Goal: Task Accomplishment & Management: Manage account settings

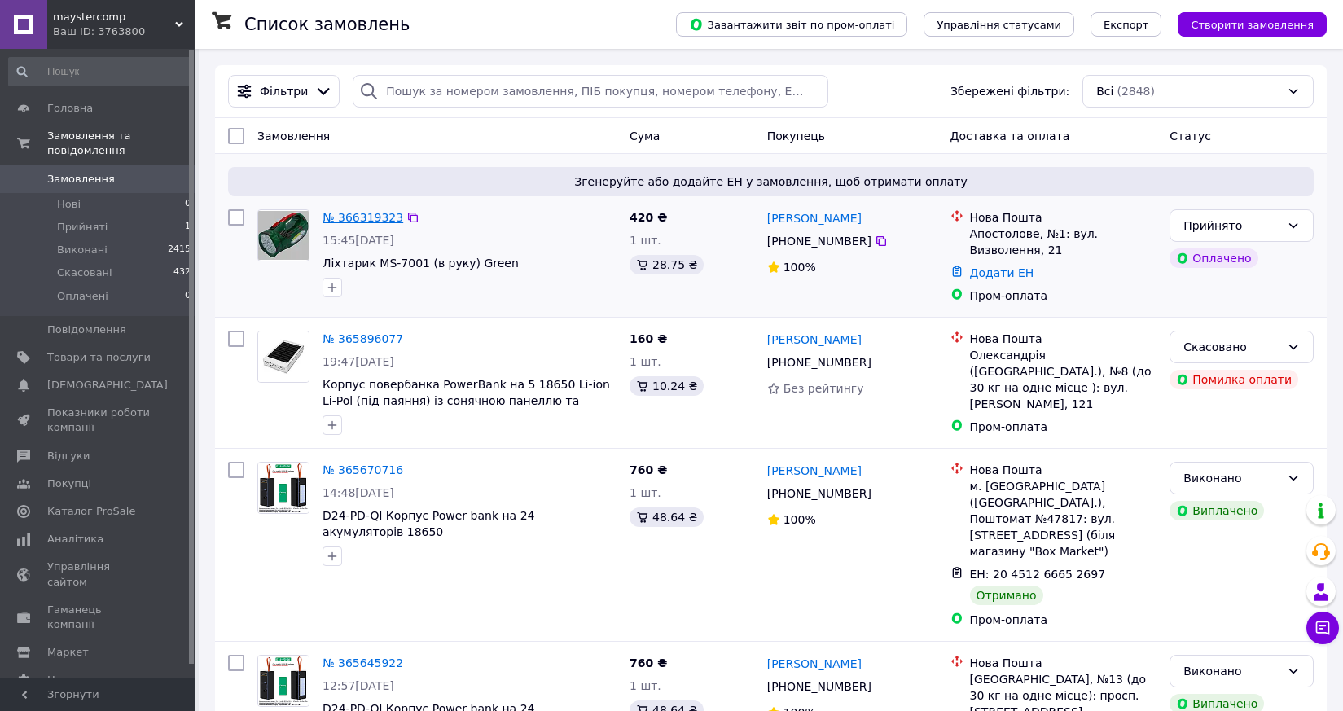
click at [371, 217] on link "№ 366319323" at bounding box center [362, 217] width 81 height 13
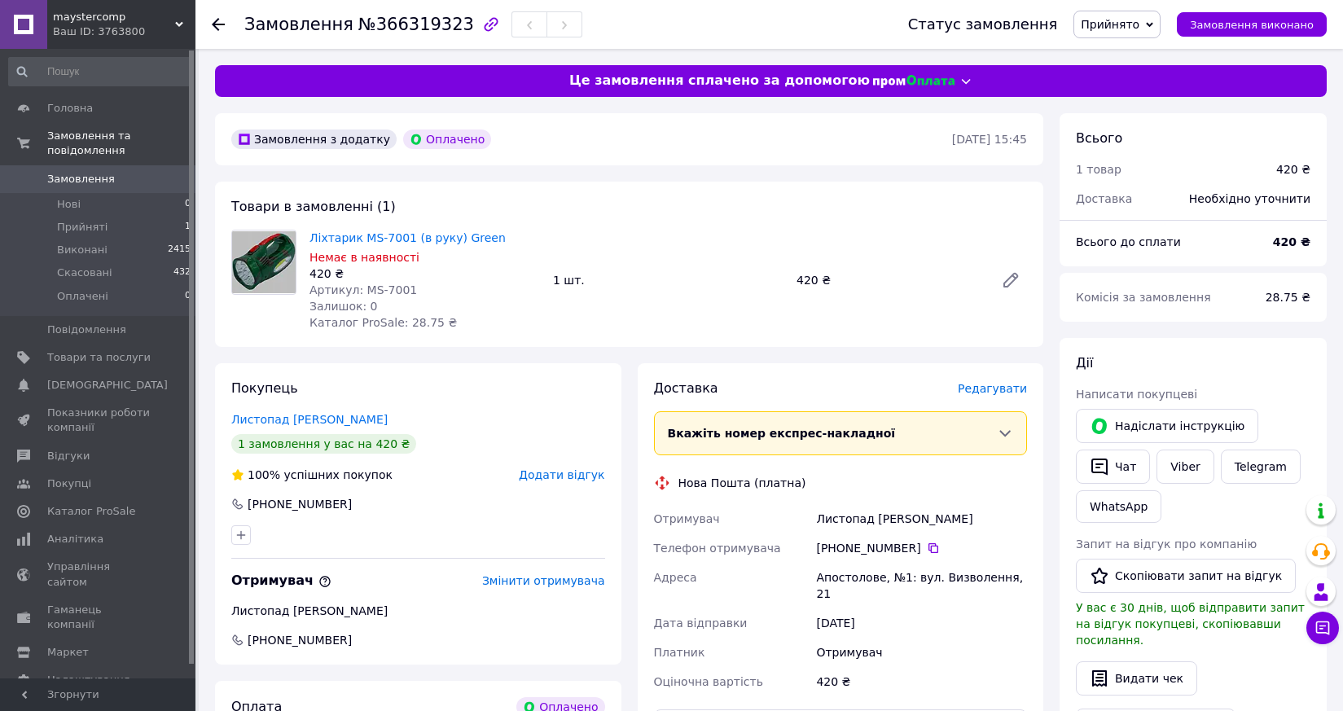
click at [814, 564] on div "Отримувач Листопад [PERSON_NAME] Телефон отримувача [PHONE_NUMBER]   [PERSON_NA…" at bounding box center [841, 600] width 380 height 192
click at [988, 390] on span "Редагувати" at bounding box center [992, 388] width 69 height 13
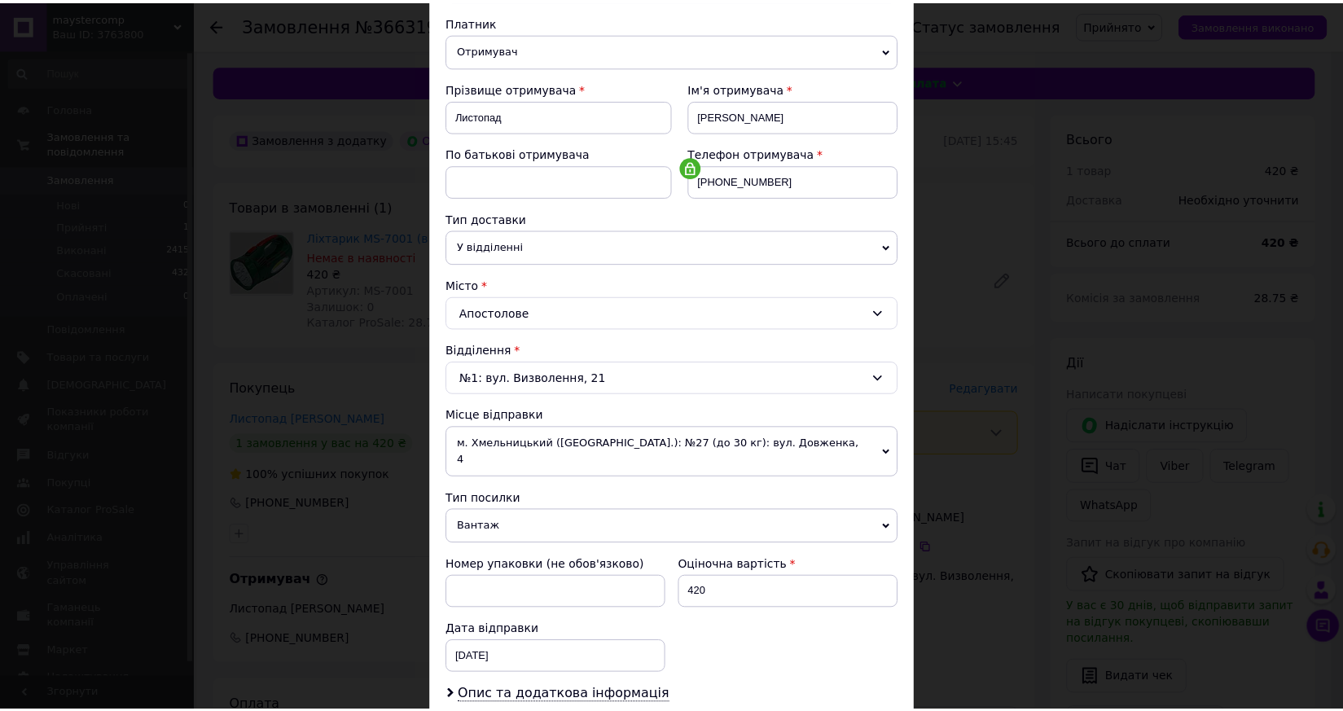
scroll to position [370, 0]
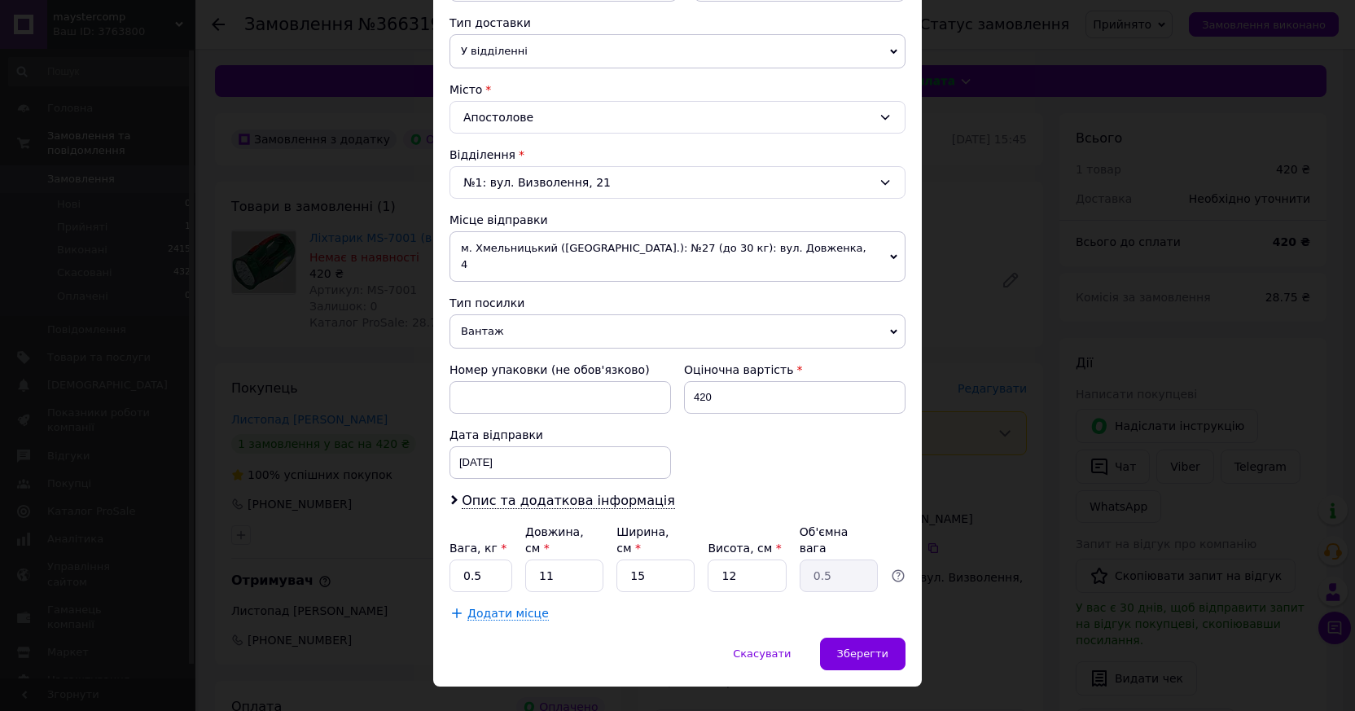
click at [756, 254] on span "м. Хмельницький ([GEOGRAPHIC_DATA].): №27 (до 30 кг): вул. Довженка, 4" at bounding box center [677, 256] width 456 height 50
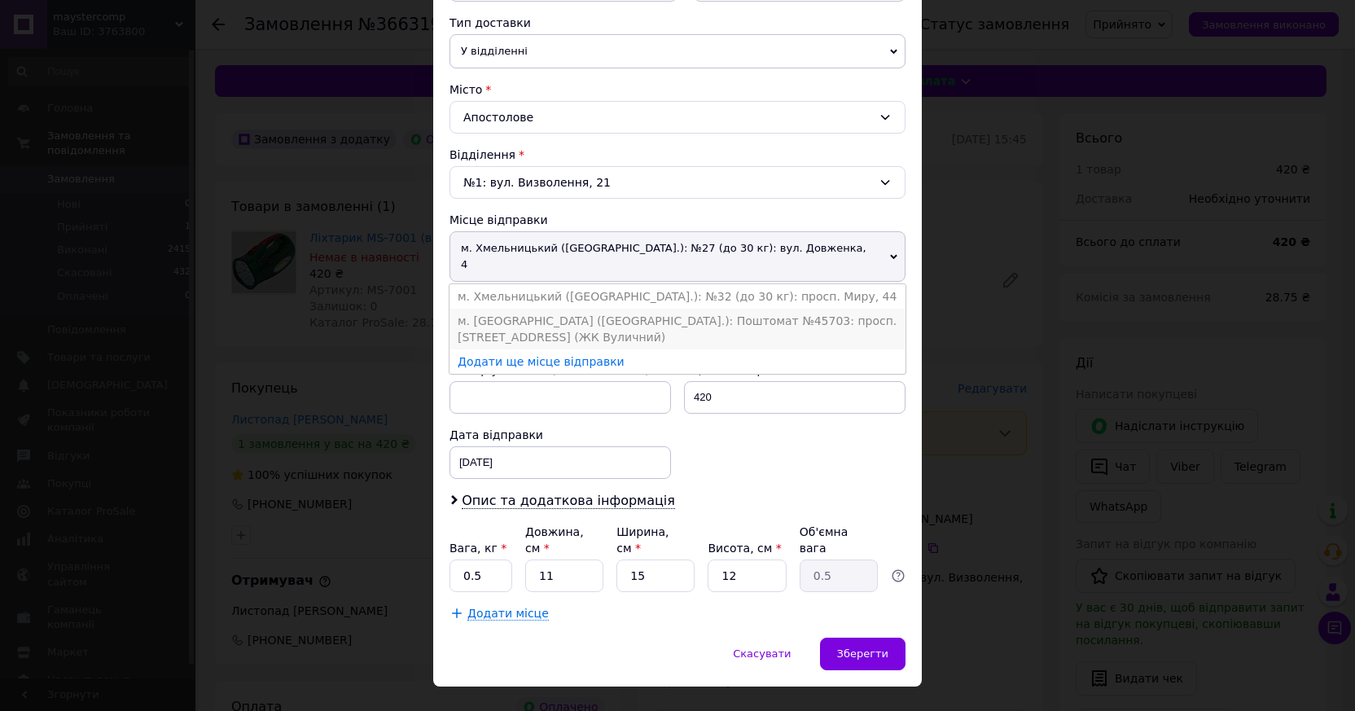
click at [756, 309] on li "м. [GEOGRAPHIC_DATA] ([GEOGRAPHIC_DATA].): Поштомат №45703: просп. [STREET_ADDR…" at bounding box center [677, 329] width 456 height 41
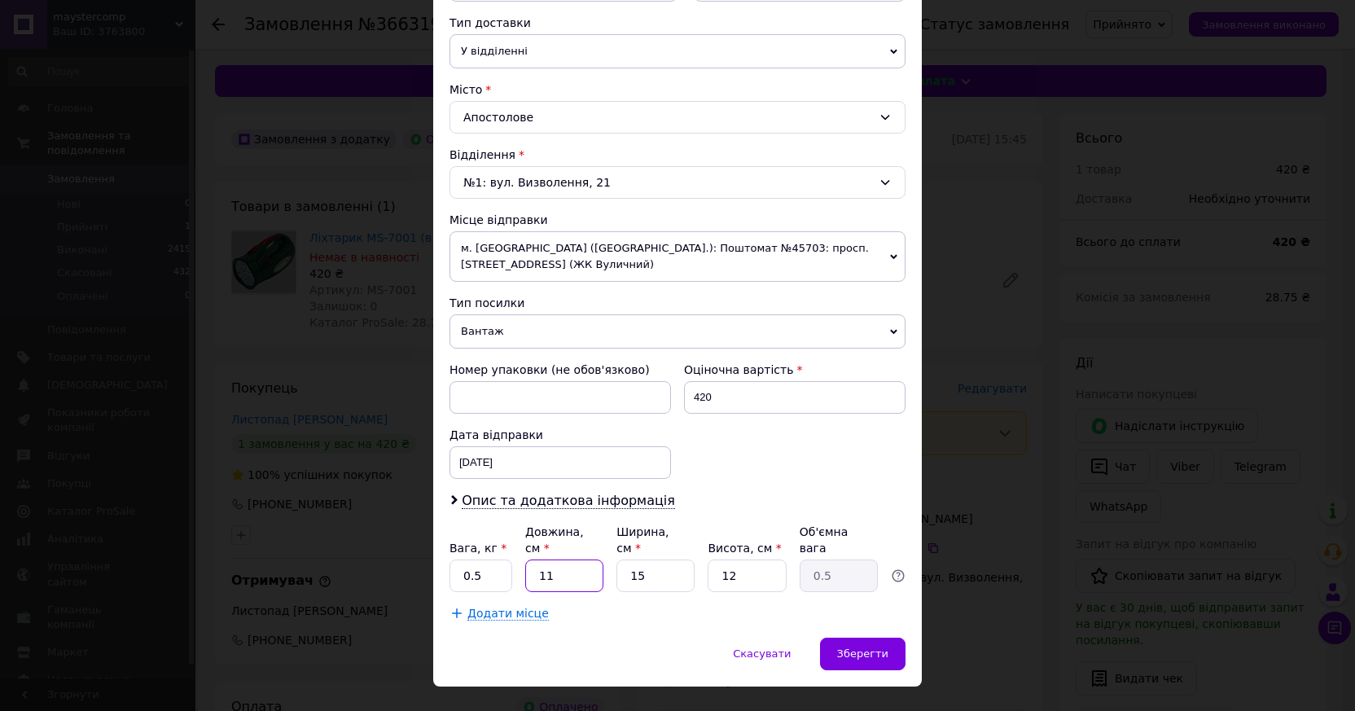
click at [580, 564] on input "11" at bounding box center [564, 575] width 78 height 33
type input "2"
type input "0.1"
type input "22"
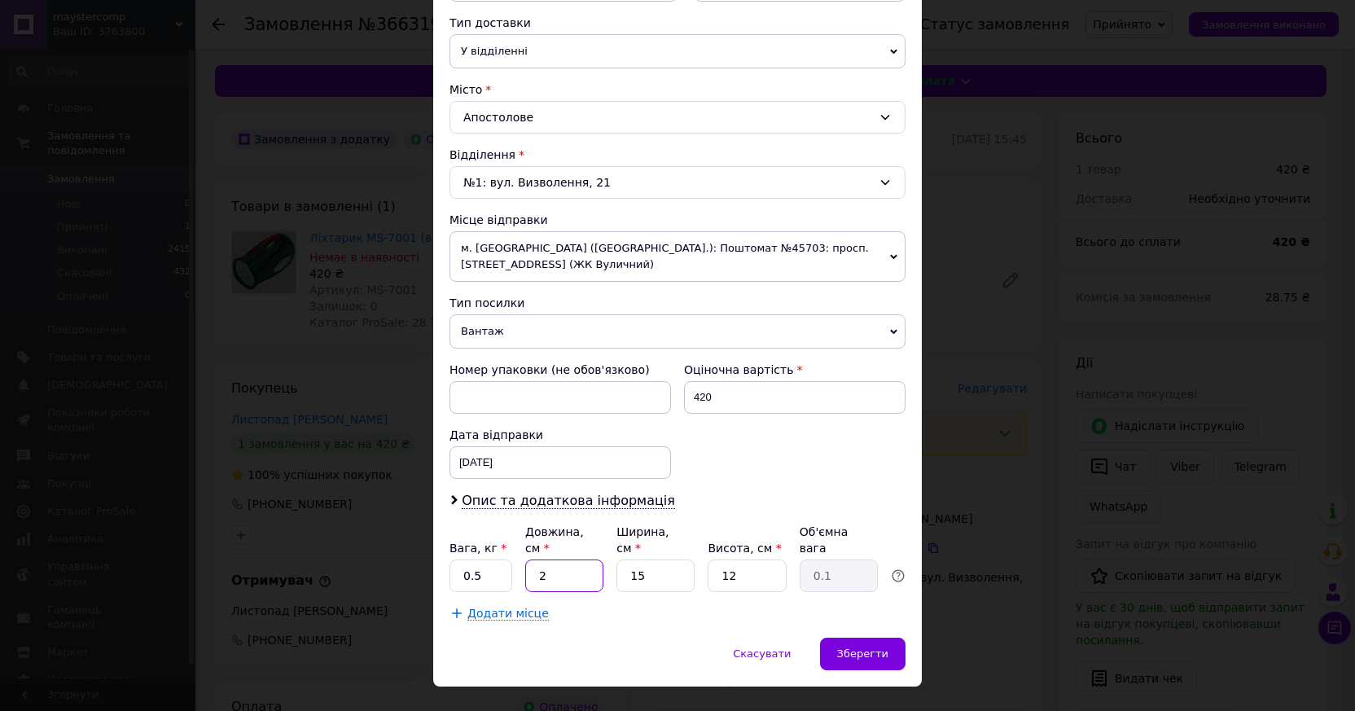
type input "0.99"
type input "221"
type input "9.95"
type input "2212"
type input "99.54"
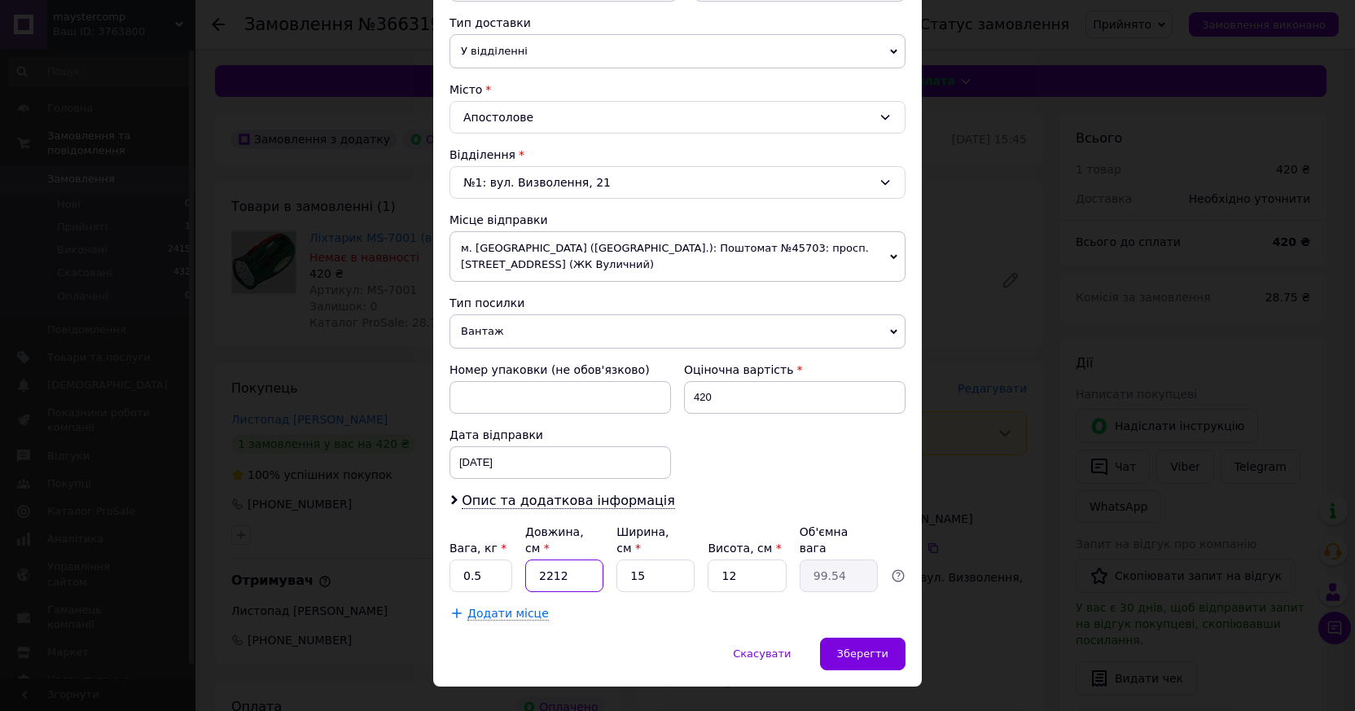
type input "221"
type input "9.95"
type input "22"
type input "0.99"
type input "22"
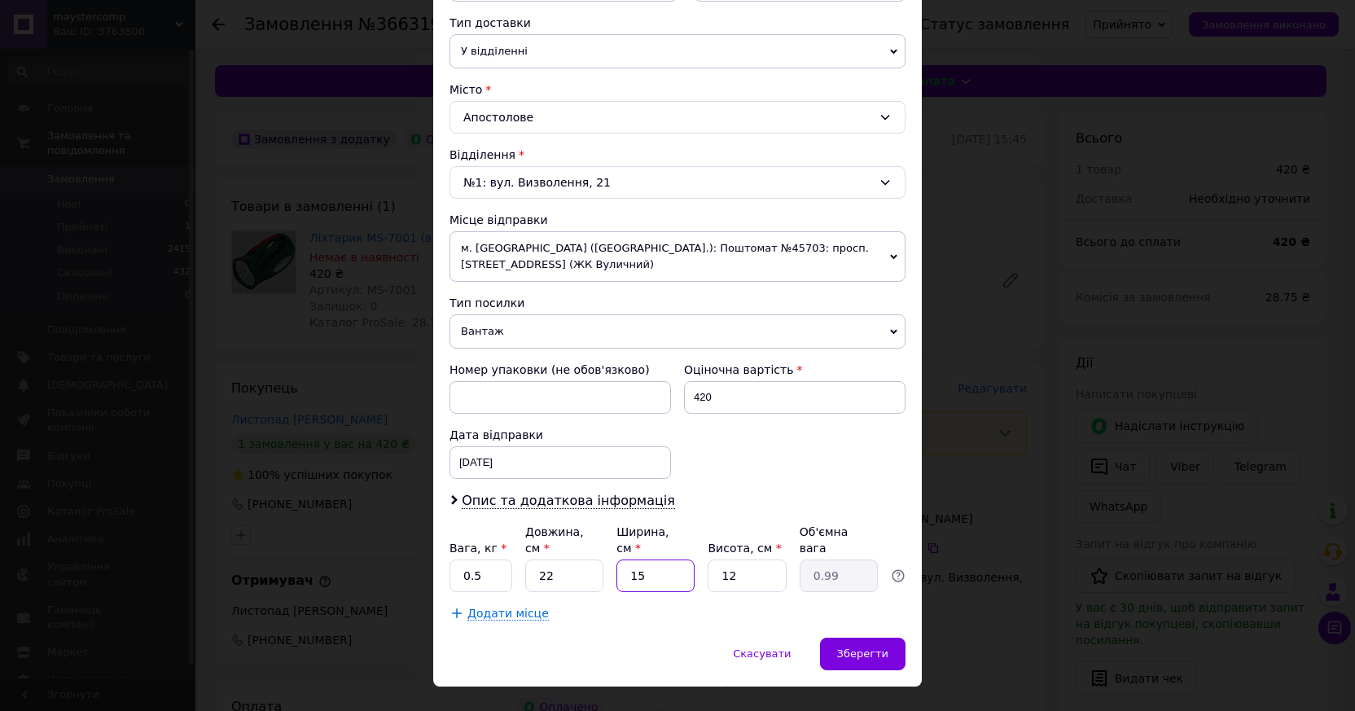
type input "1"
type input "0.1"
type input "12"
type input "0.79"
type input "12"
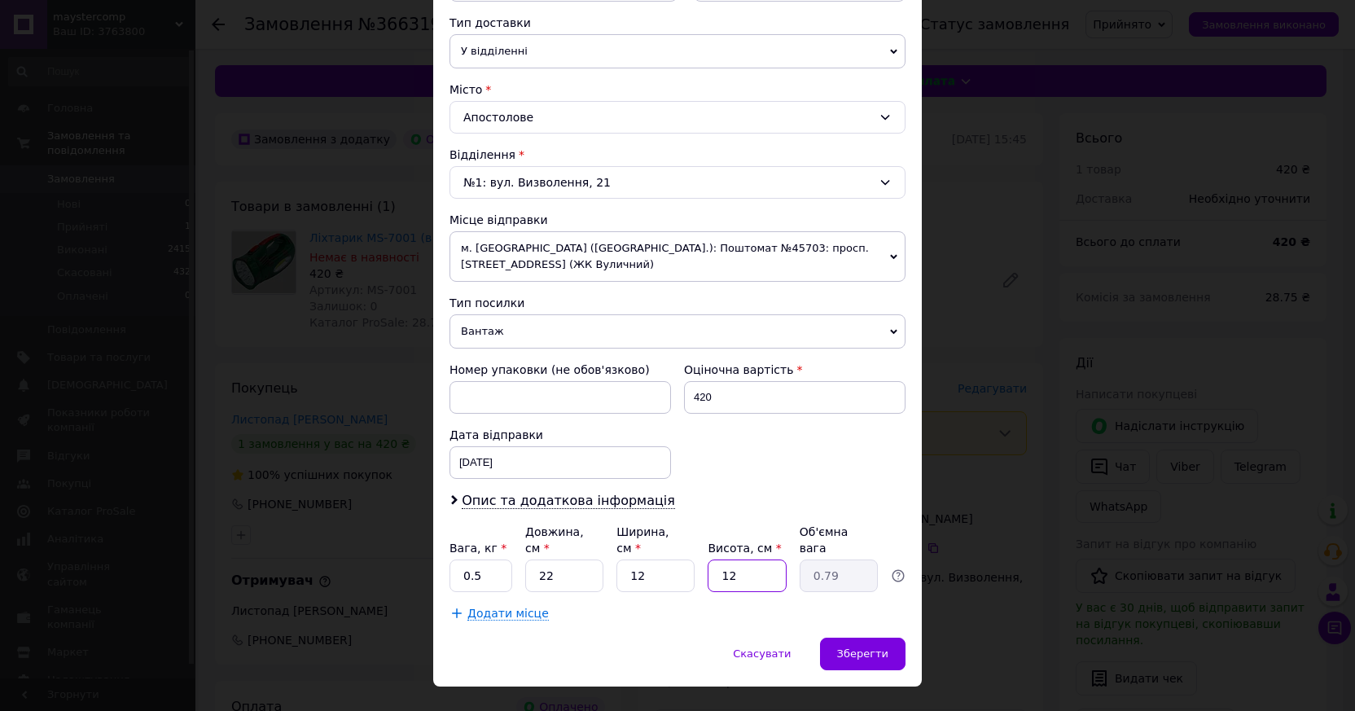
type input "1"
type input "0.1"
type input "11"
type input "0.73"
type input "11"
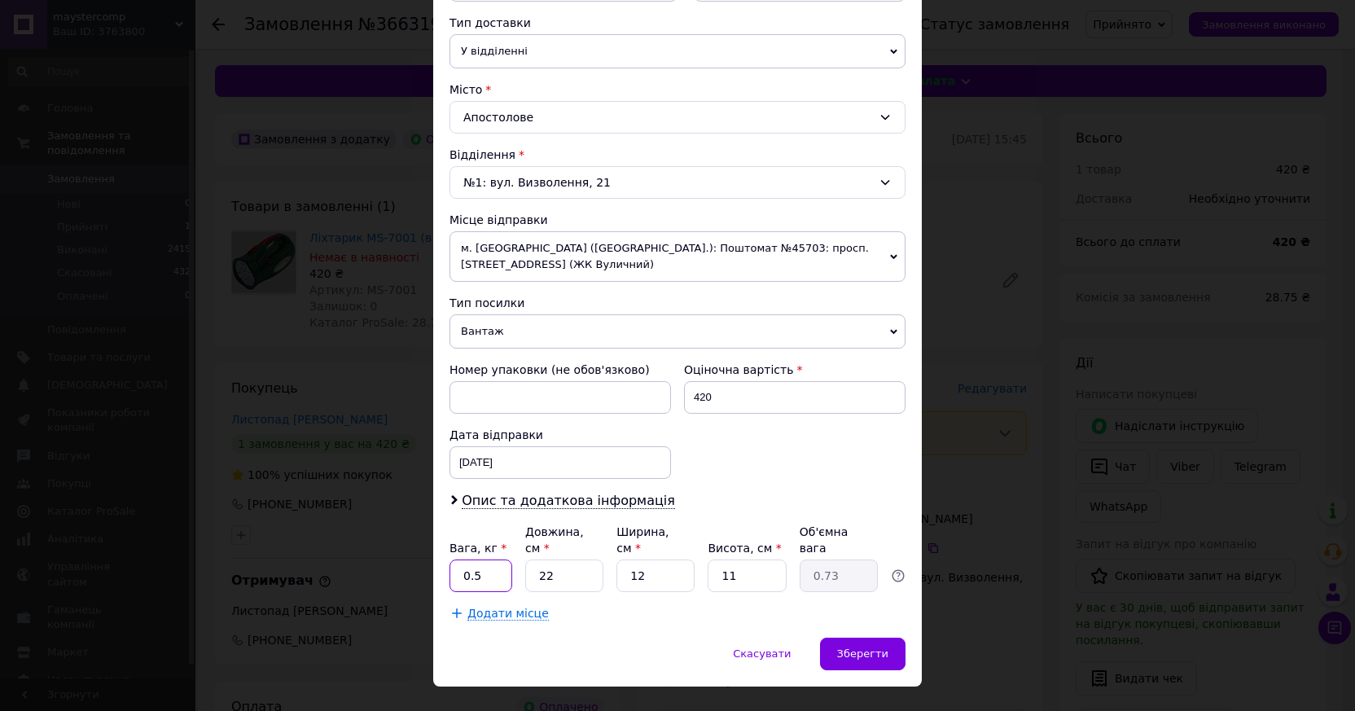
click at [494, 559] on input "0.5" at bounding box center [480, 575] width 63 height 33
type input "0.73"
click at [863, 647] on span "Зберегти" at bounding box center [862, 653] width 51 height 12
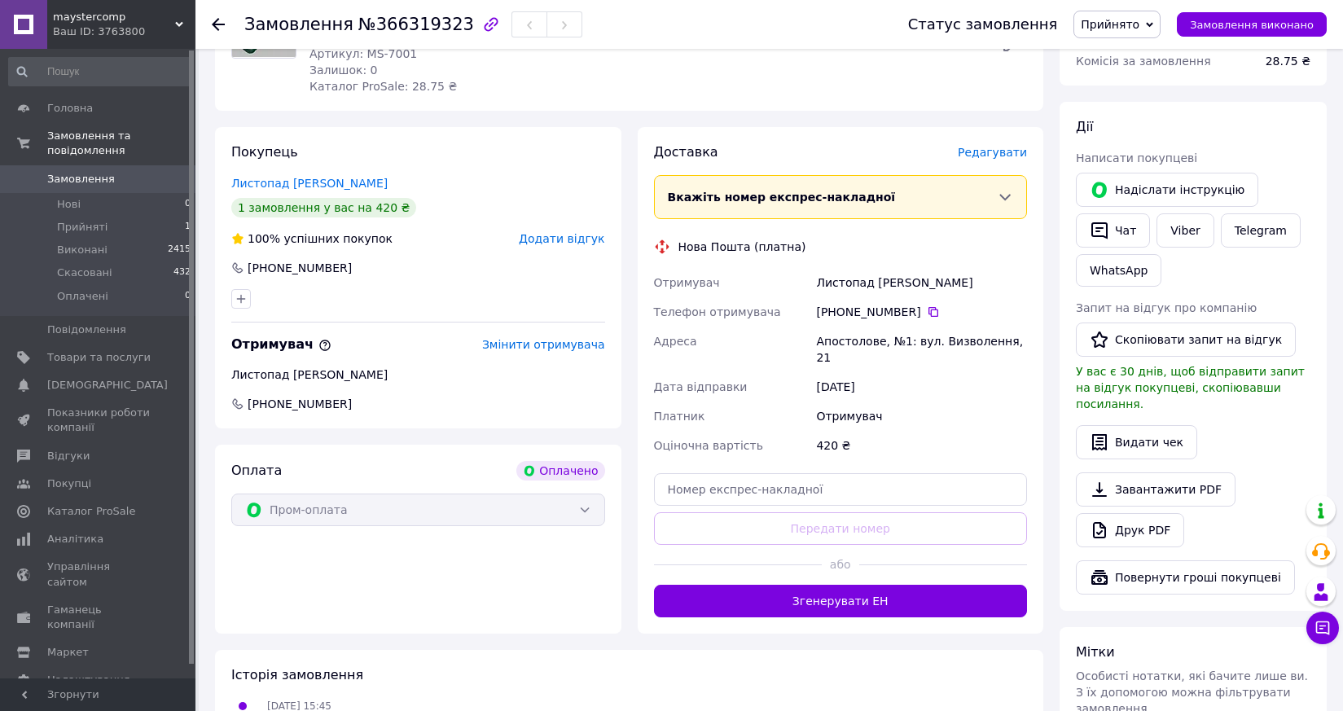
scroll to position [244, 0]
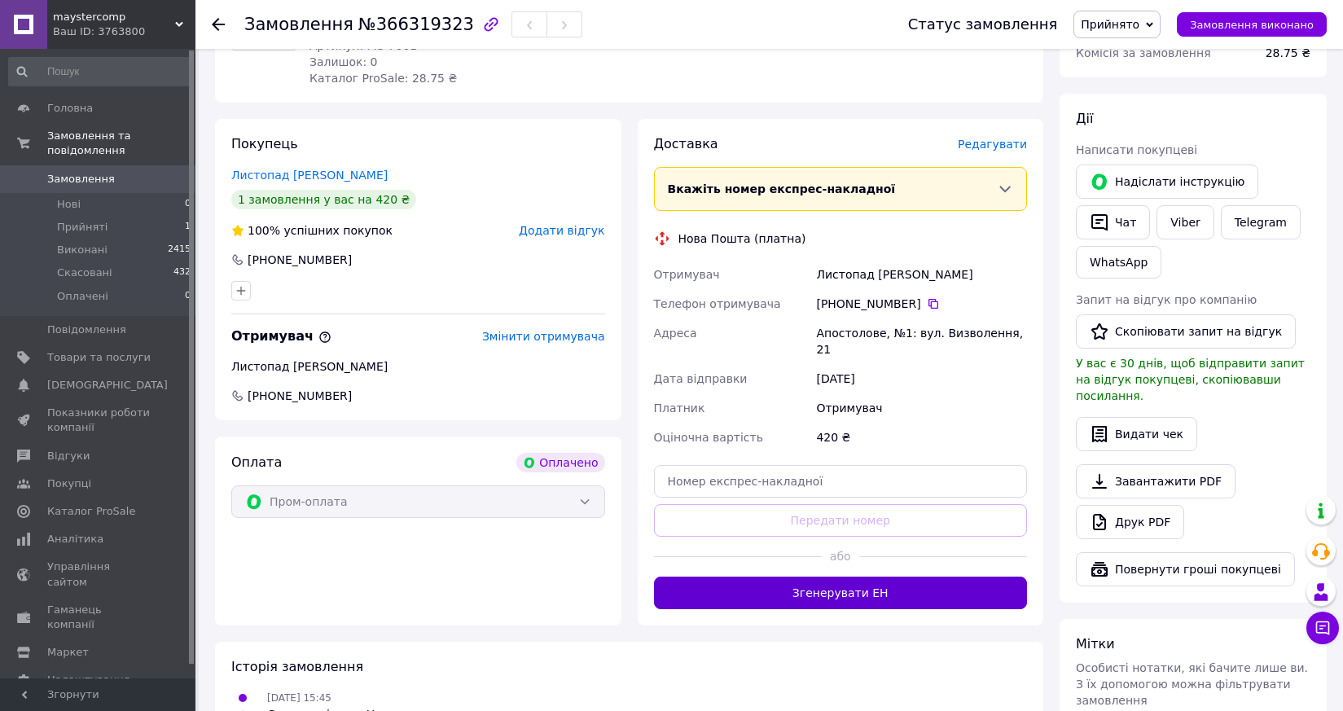
click at [871, 576] on button "Згенерувати ЕН" at bounding box center [841, 592] width 374 height 33
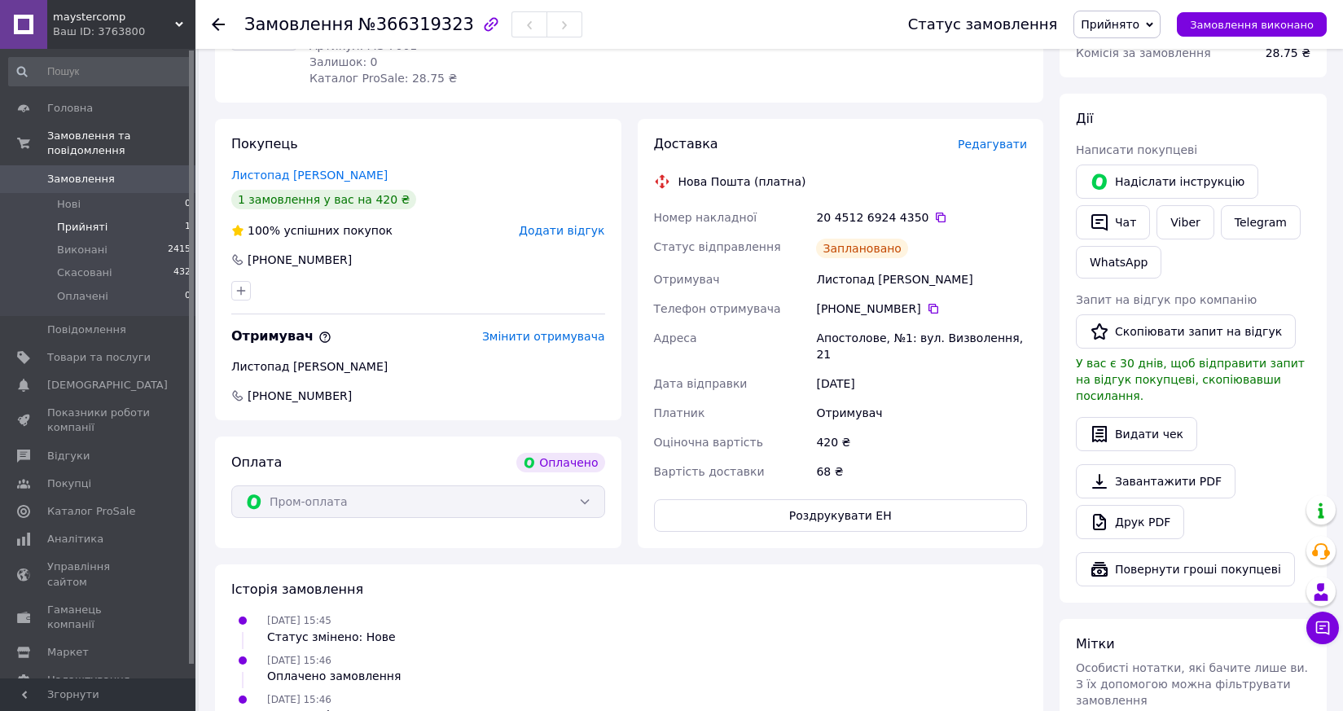
click at [103, 216] on li "Прийняті 1" at bounding box center [100, 227] width 200 height 23
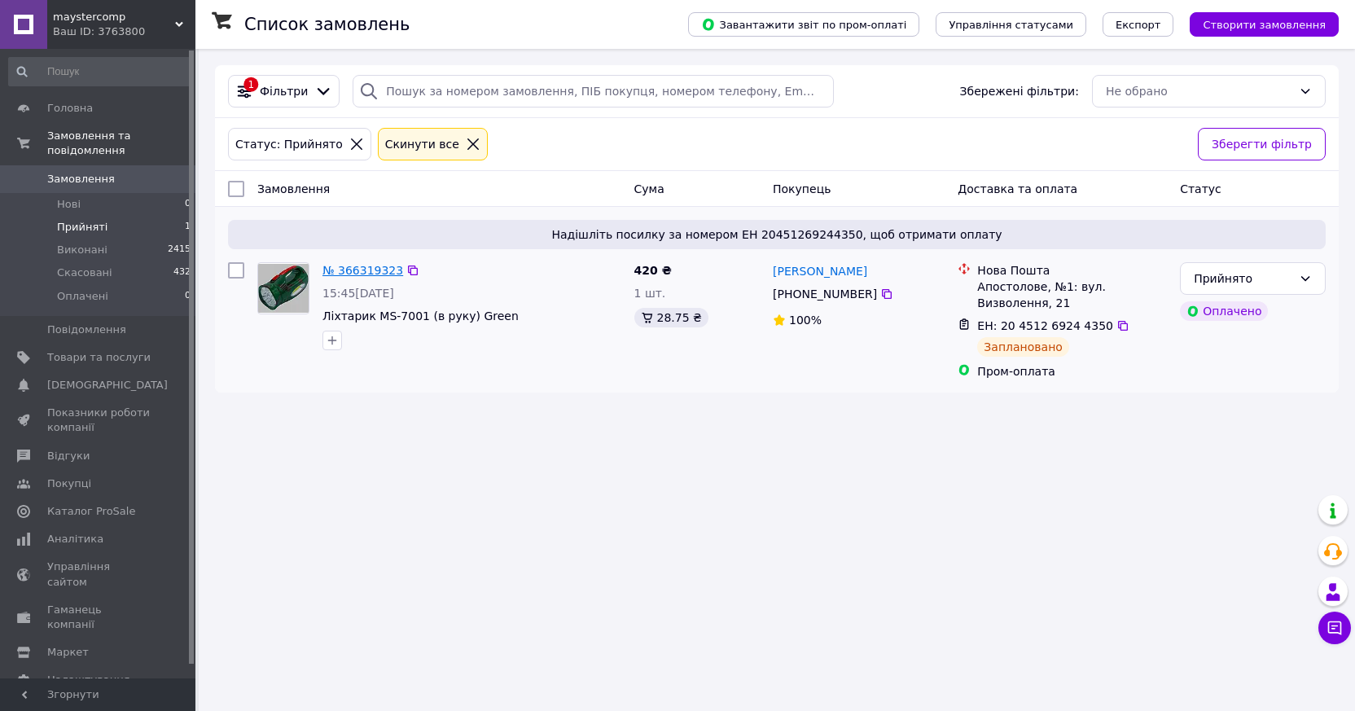
click at [371, 271] on link "№ 366319323" at bounding box center [362, 270] width 81 height 13
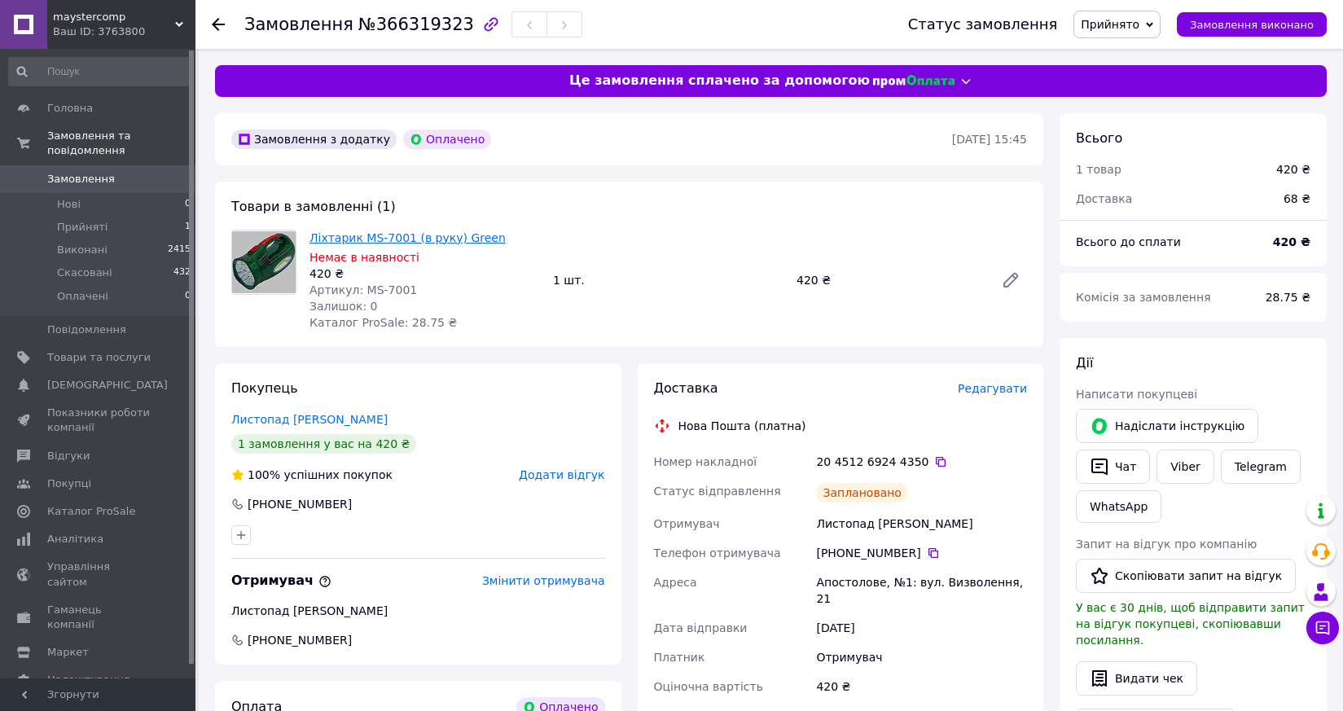
click at [380, 237] on link "Ліхтарик MS-7001 (в руку) Green" at bounding box center [407, 237] width 196 height 13
